Goal: Ask a question

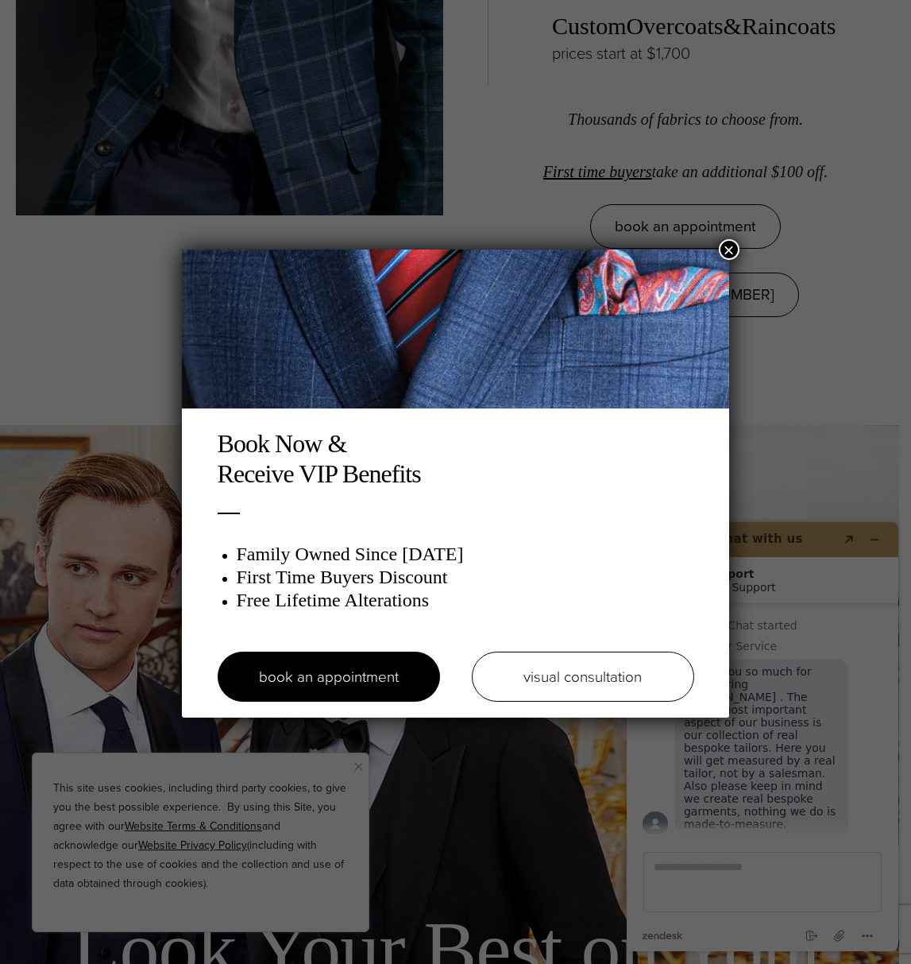
click at [730, 246] on button "×" at bounding box center [729, 249] width 21 height 21
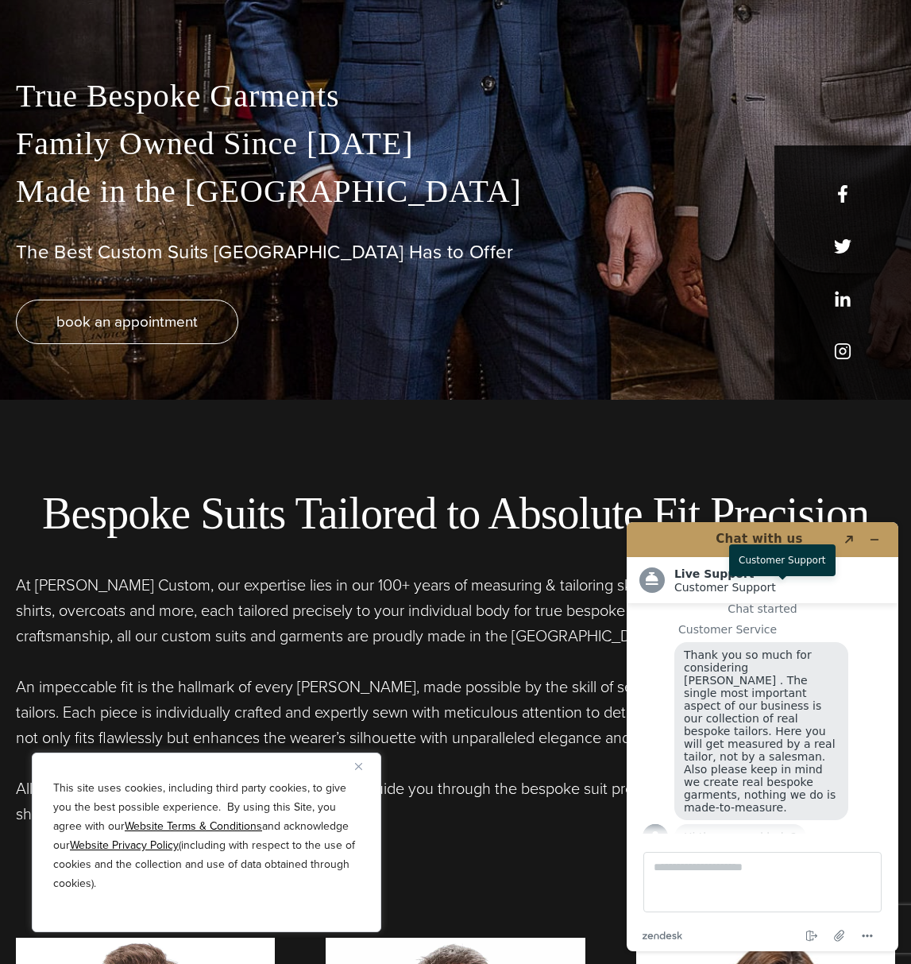
scroll to position [17, 0]
click at [736, 830] on span "Hi there, need help?" at bounding box center [740, 836] width 113 height 13
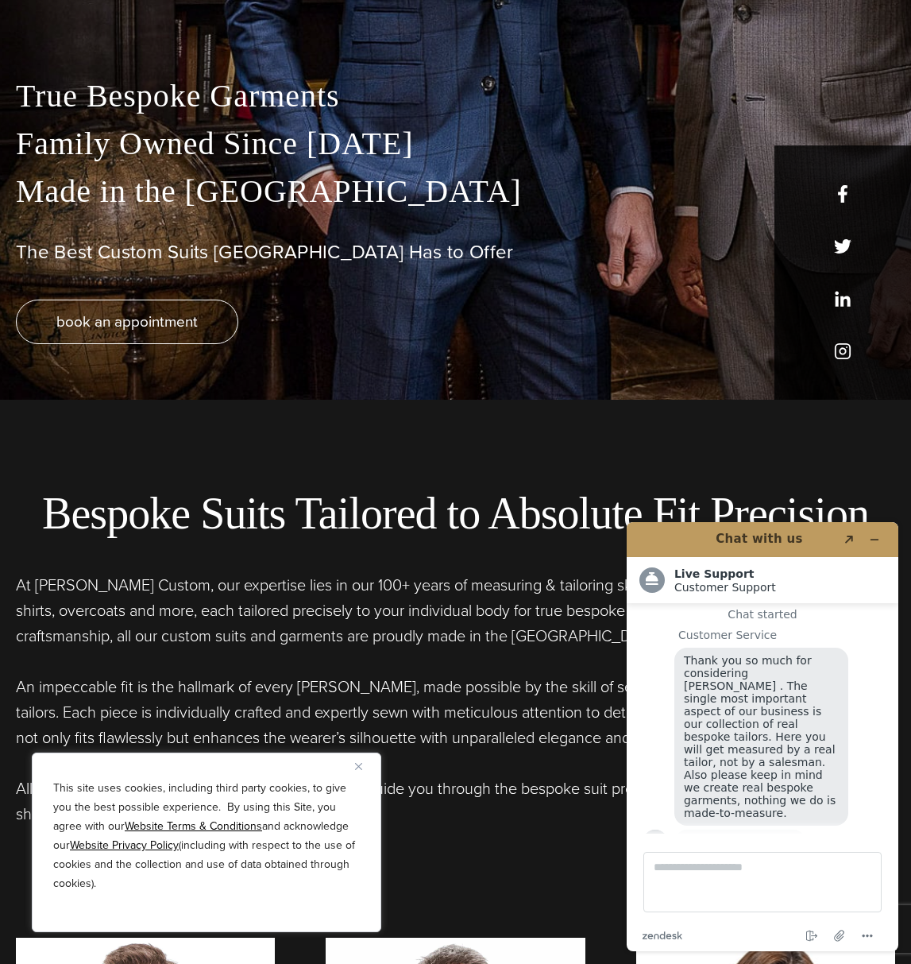
scroll to position [564, 1]
click at [738, 837] on span "Hi there, need help?" at bounding box center [740, 843] width 113 height 13
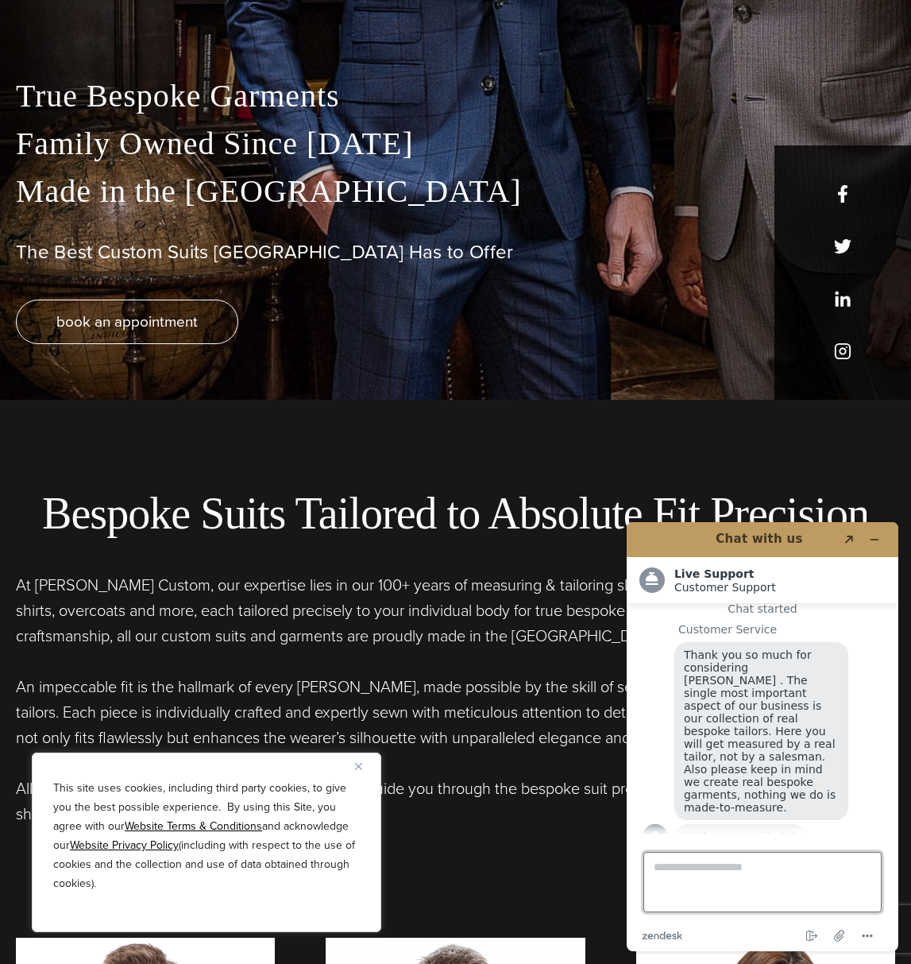
click at [756, 868] on textarea "Type a message here..." at bounding box center [763, 882] width 238 height 60
type textarea "**********"
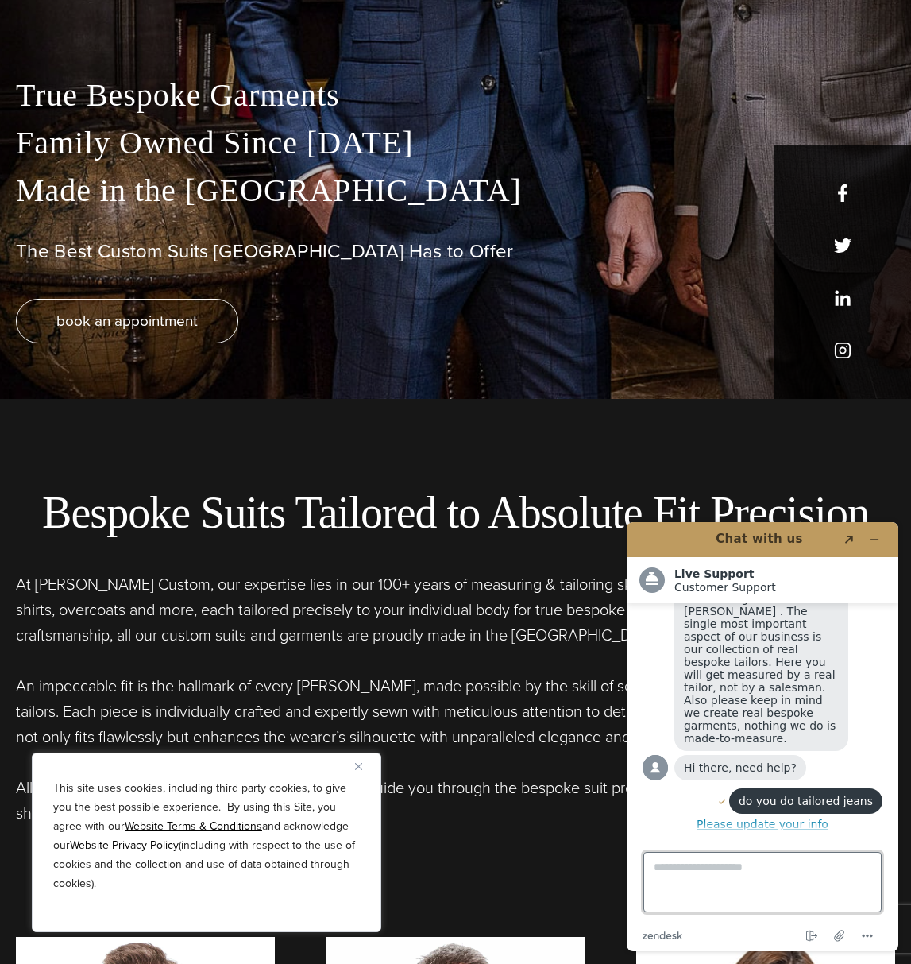
scroll to position [85, 0]
type textarea "**********"
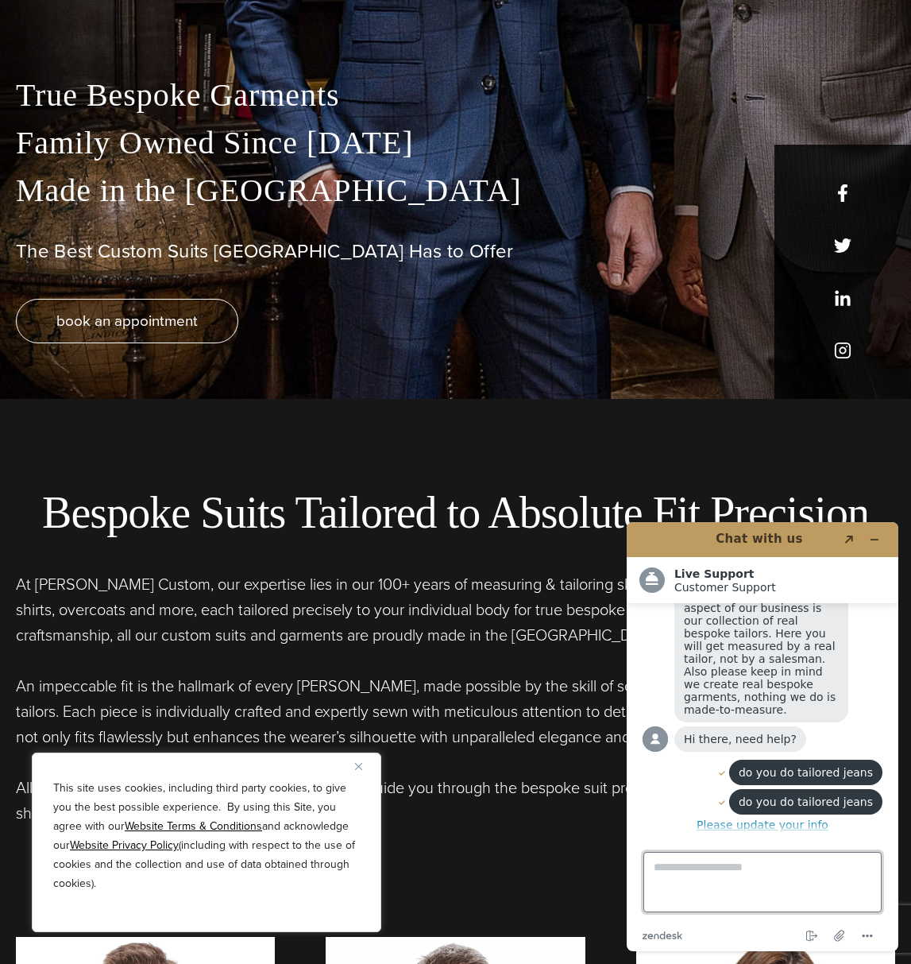
click at [705, 879] on textarea "Type a message here..." at bounding box center [763, 882] width 238 height 60
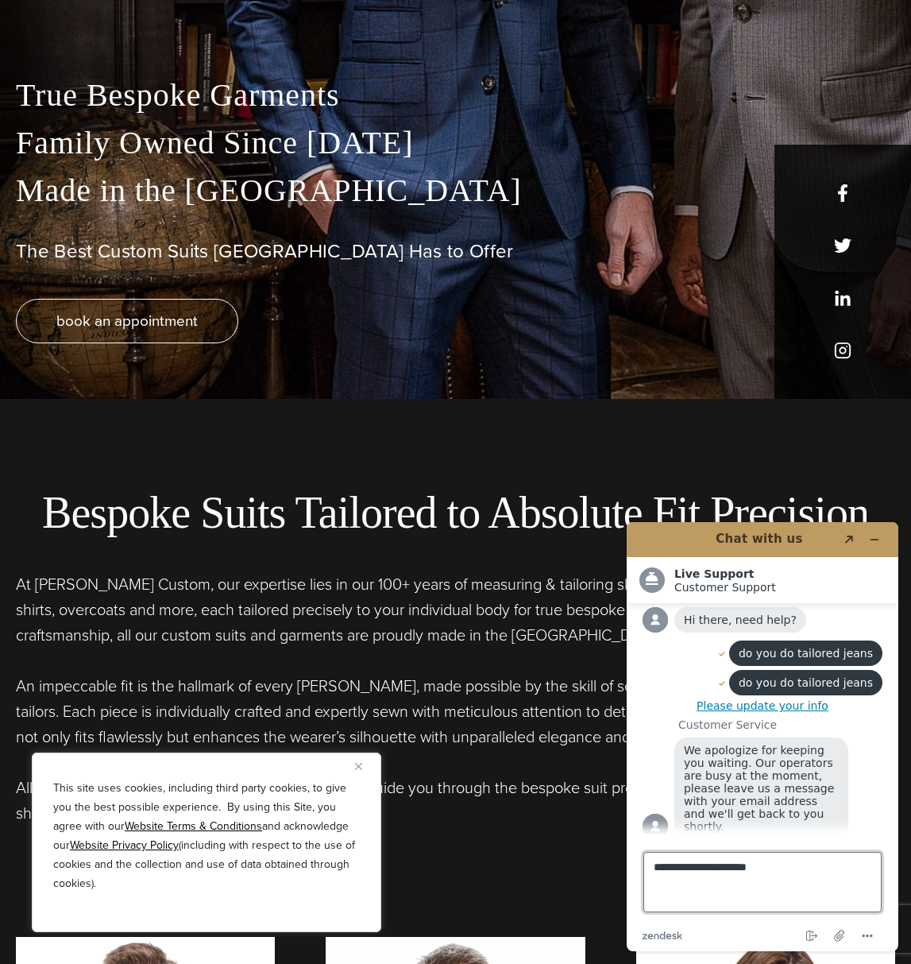
type textarea "**********"
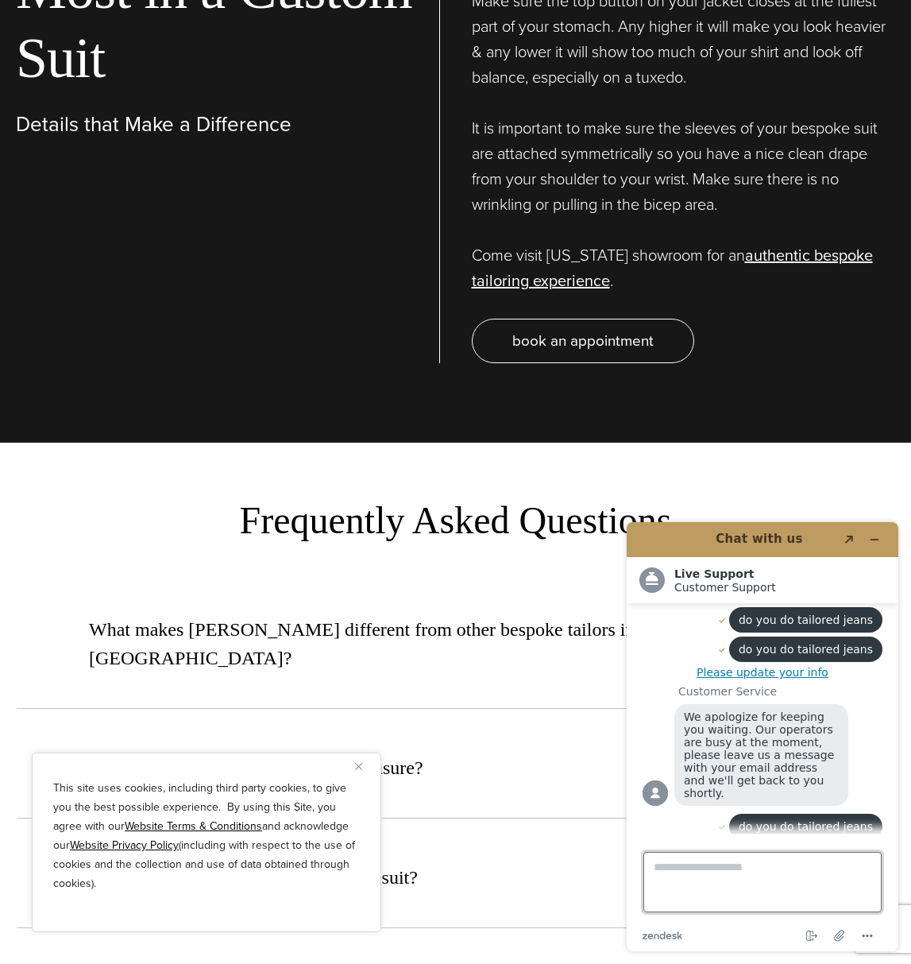
scroll to position [6009, 0]
click at [799, 666] on button "Please update your info" at bounding box center [763, 672] width 240 height 13
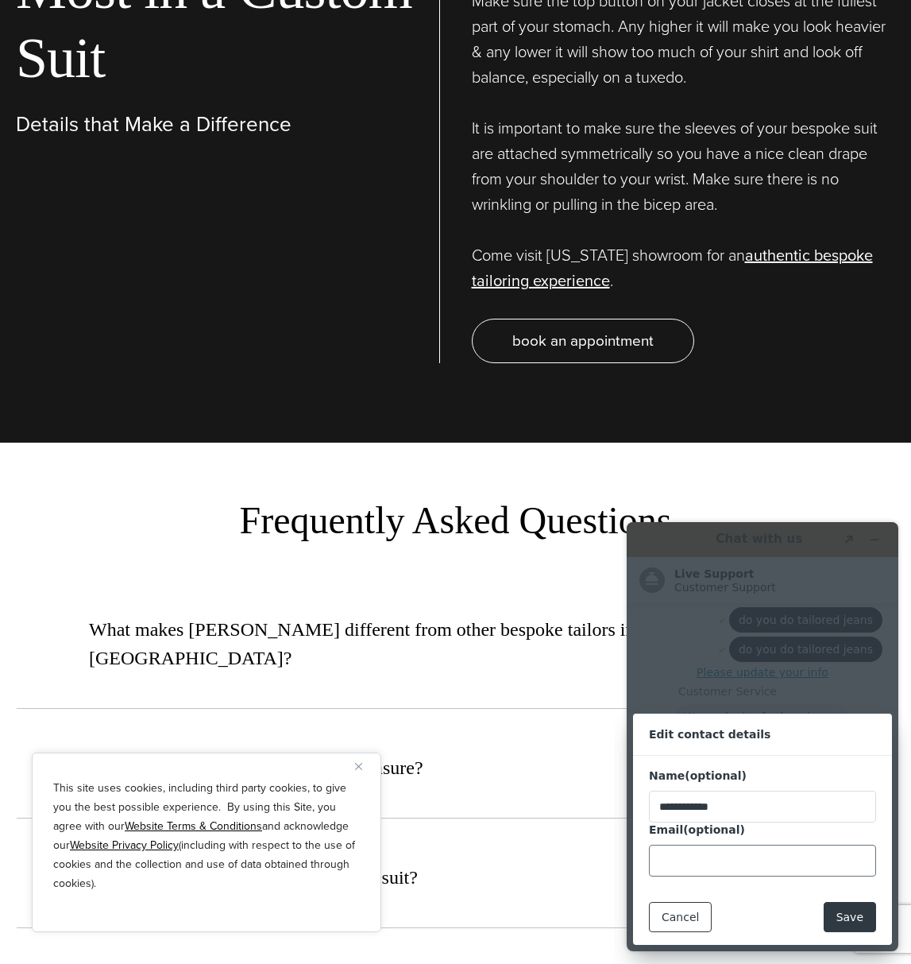
type input "**********"
click at [856, 918] on button "Save" at bounding box center [850, 917] width 52 height 30
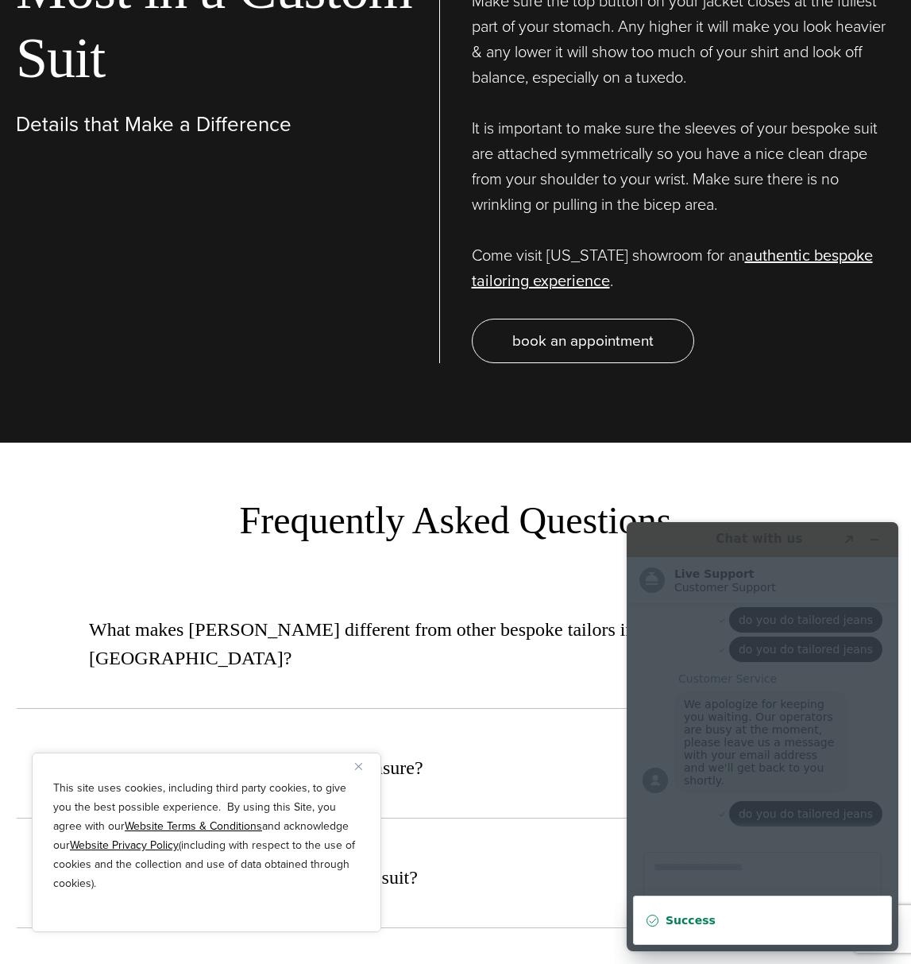
scroll to position [275, 0]
click at [539, 836] on button "How long does it take to get a custom suit?" at bounding box center [456, 877] width 880 height 102
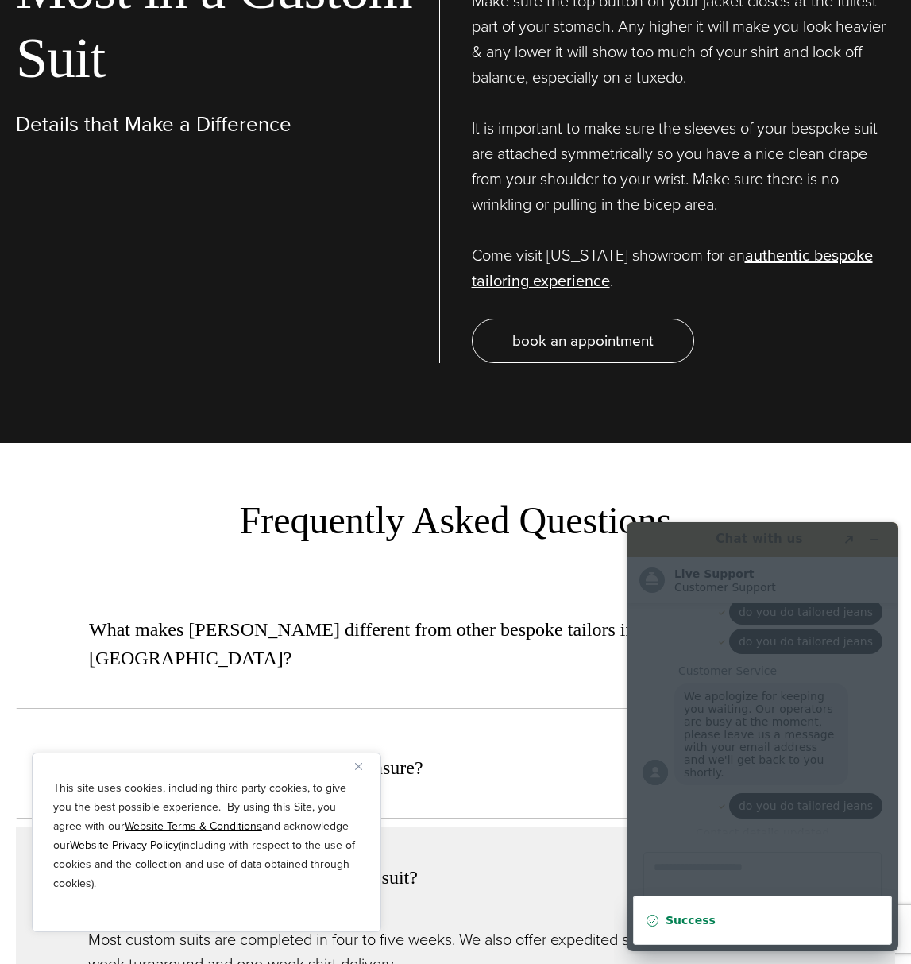
click at [694, 920] on strong "Success" at bounding box center [691, 920] width 50 height 13
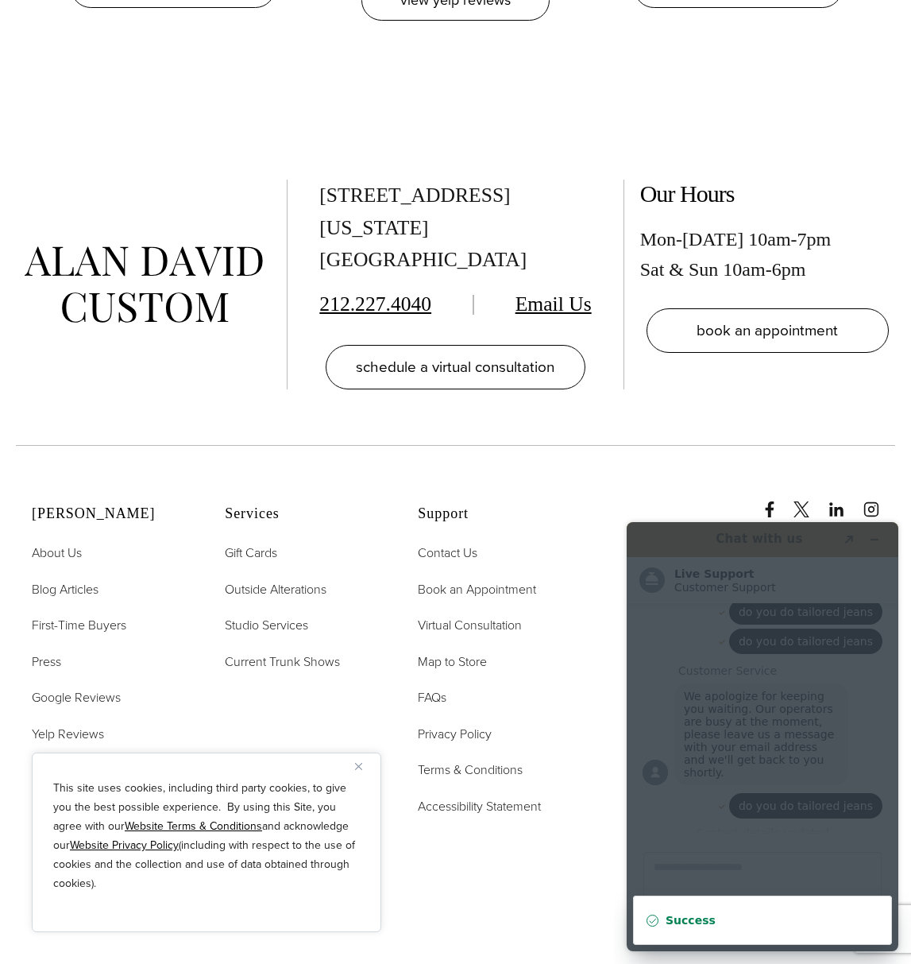
scroll to position [8246, 0]
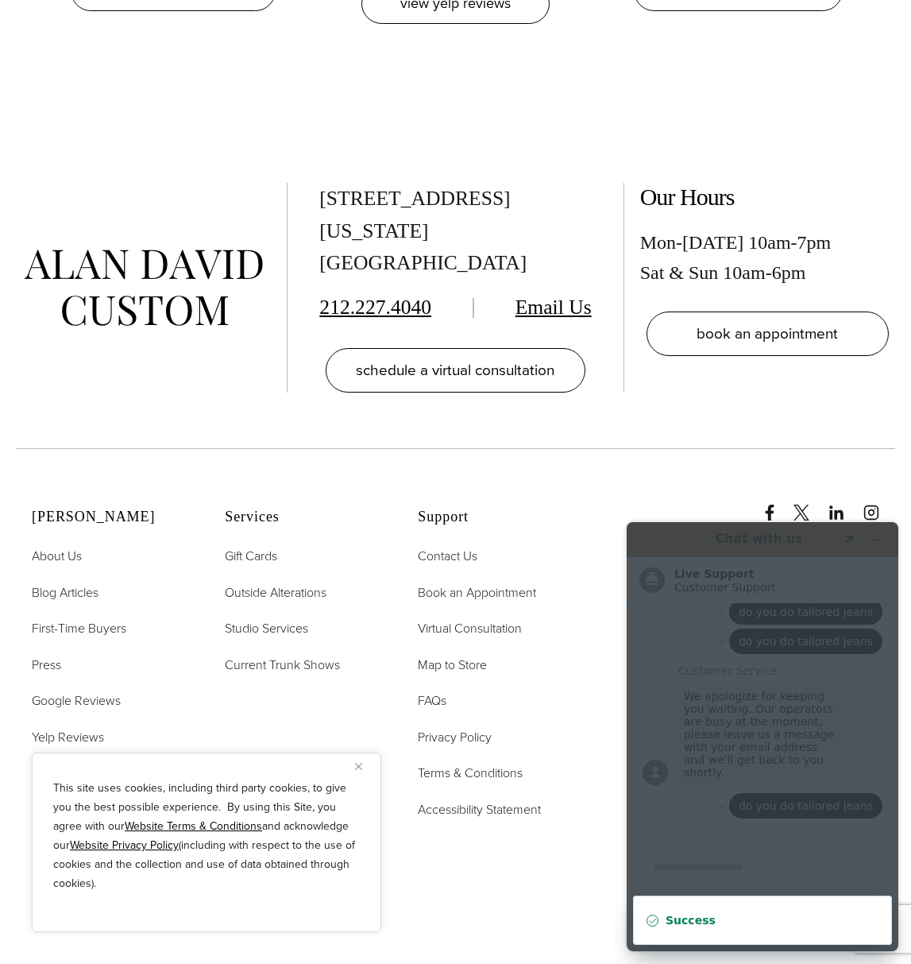
click at [671, 921] on strong "Success" at bounding box center [691, 920] width 50 height 13
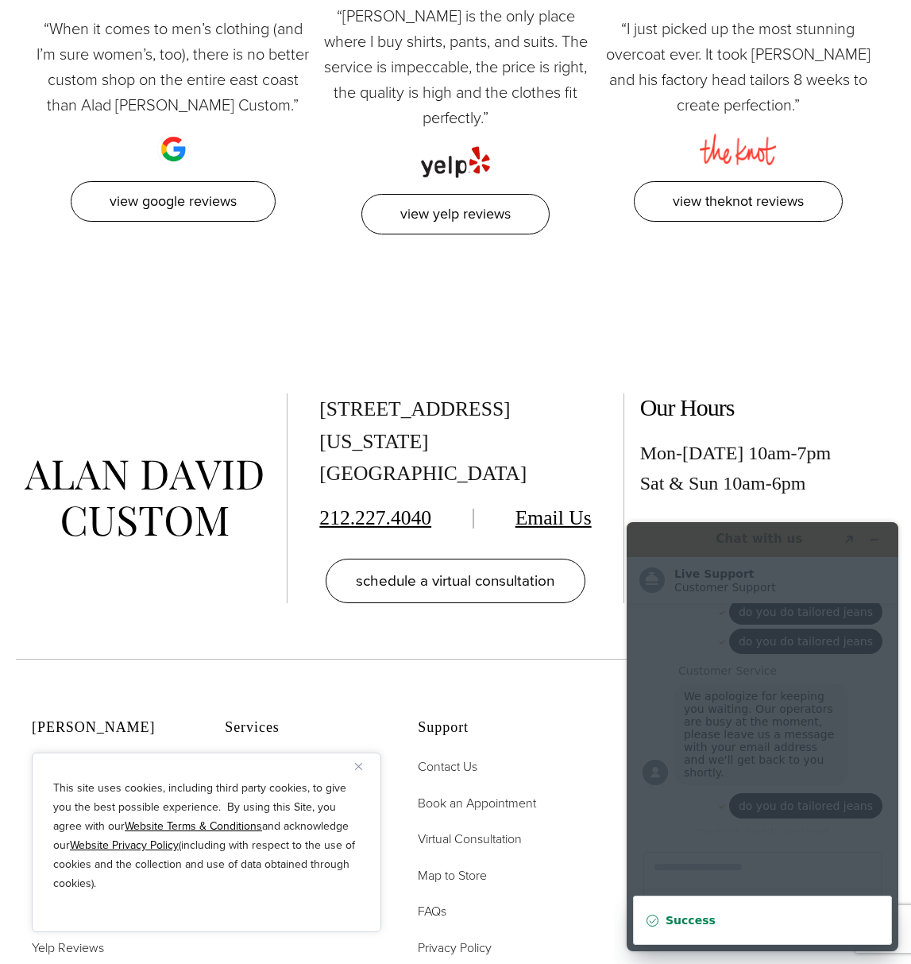
scroll to position [7935, 0]
